Goal: Transaction & Acquisition: Purchase product/service

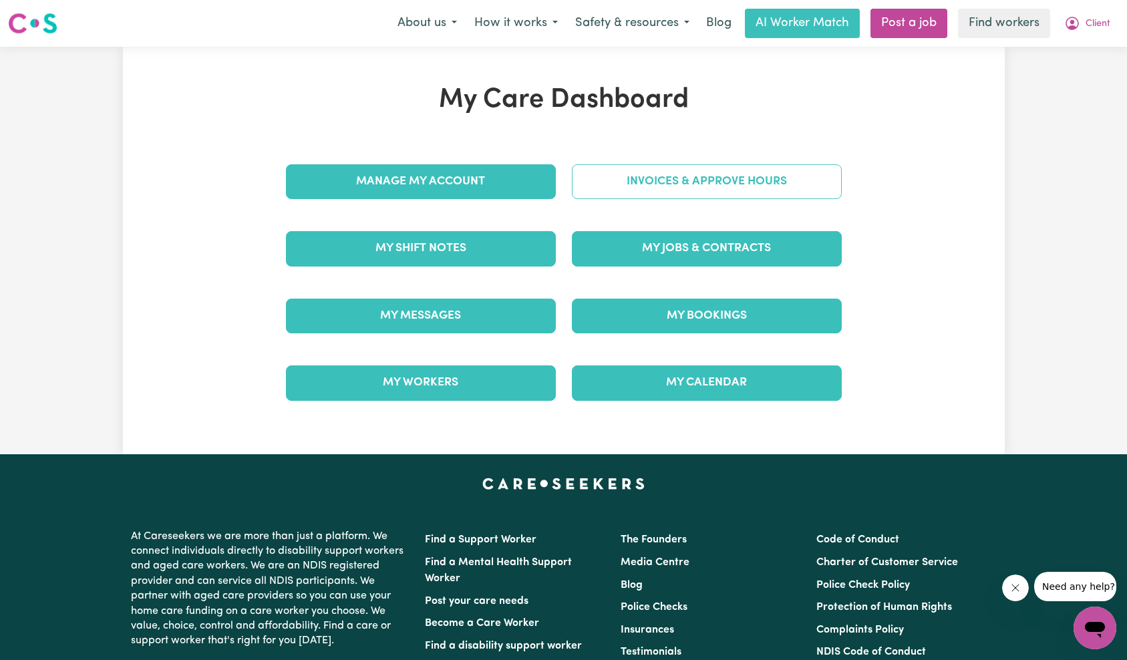
click at [720, 184] on link "Invoices & Approve Hours" at bounding box center [707, 181] width 270 height 35
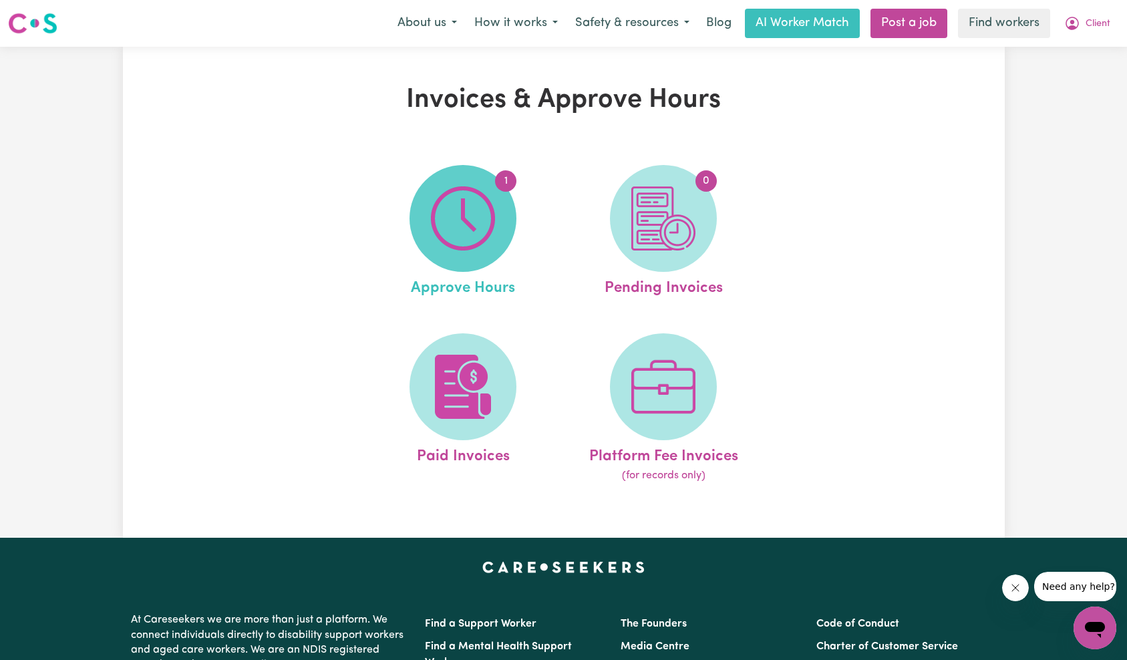
click at [457, 224] on img at bounding box center [463, 218] width 64 height 64
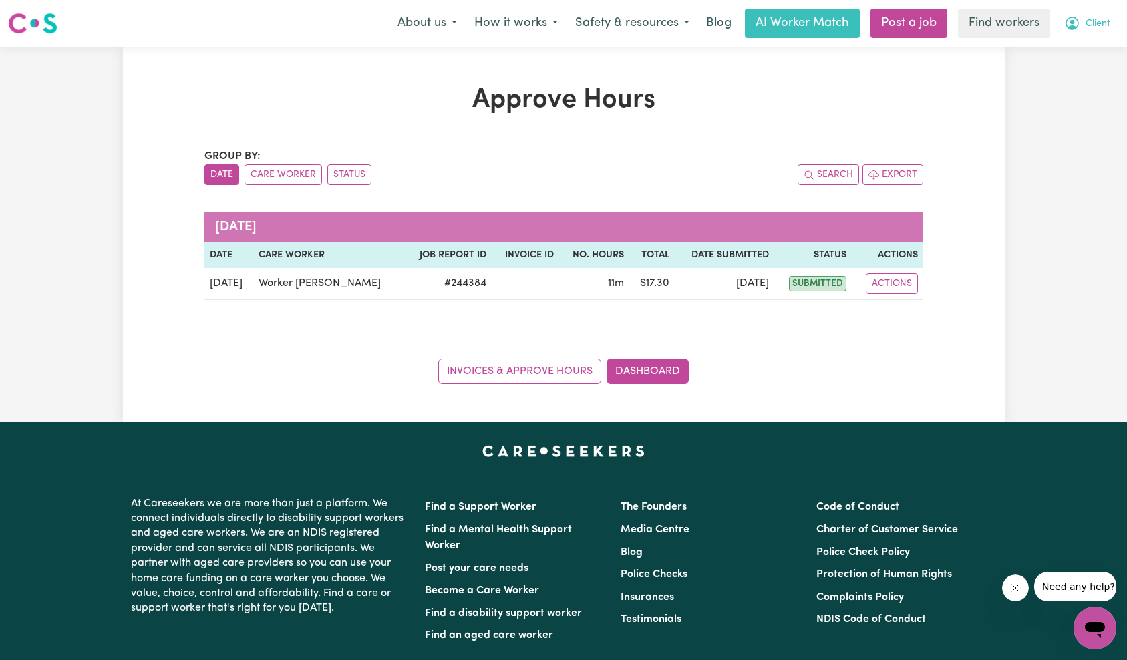
click at [1109, 25] on button "Client" at bounding box center [1087, 23] width 63 height 28
click at [1101, 50] on link "My Dashboard" at bounding box center [1066, 51] width 106 height 25
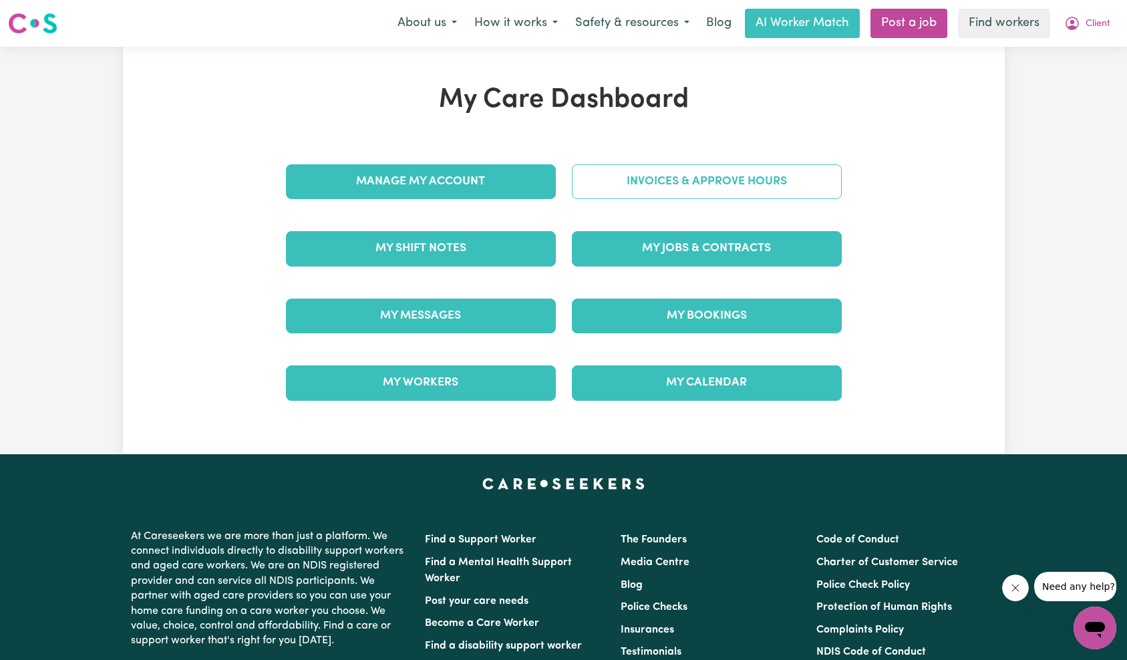
click at [697, 184] on link "Invoices & Approve Hours" at bounding box center [707, 181] width 270 height 35
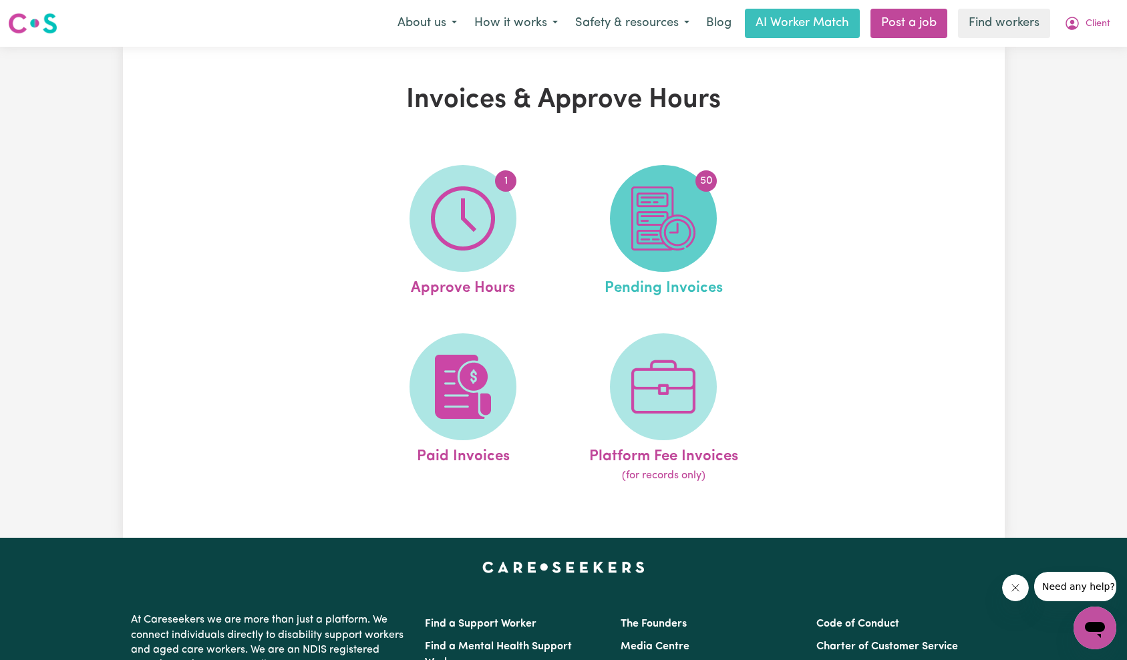
click at [681, 226] on img at bounding box center [663, 218] width 64 height 64
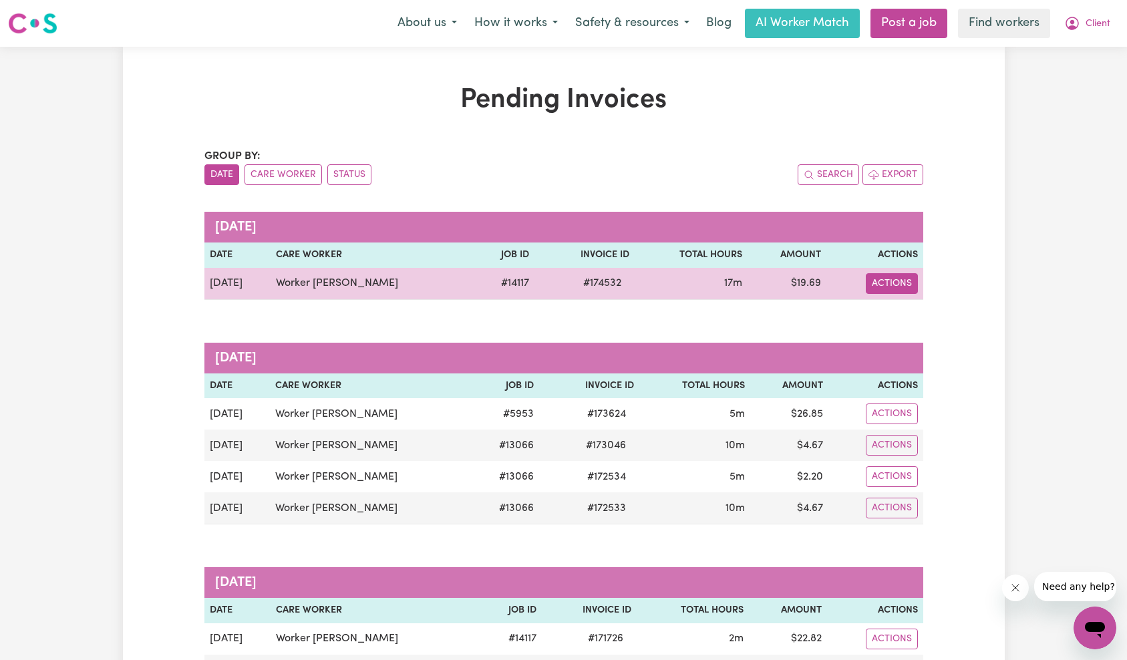
click at [893, 282] on button "Actions" at bounding box center [892, 283] width 52 height 21
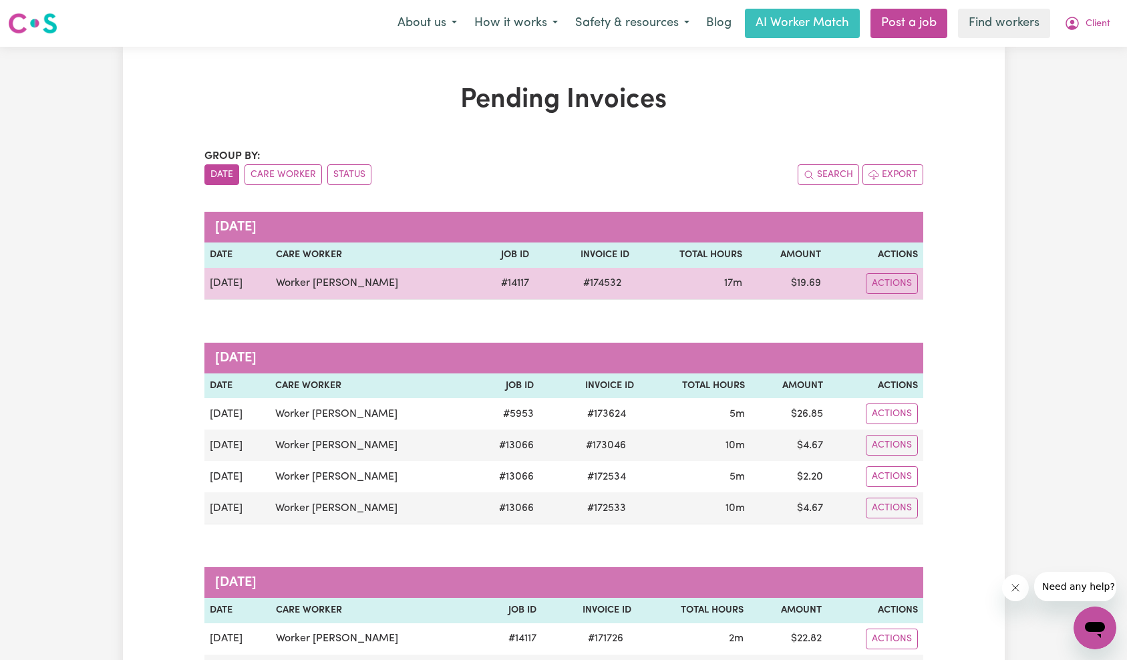
click at [575, 279] on span "# 174532" at bounding box center [602, 283] width 54 height 16
copy span "174532"
